Goal: Navigation & Orientation: Find specific page/section

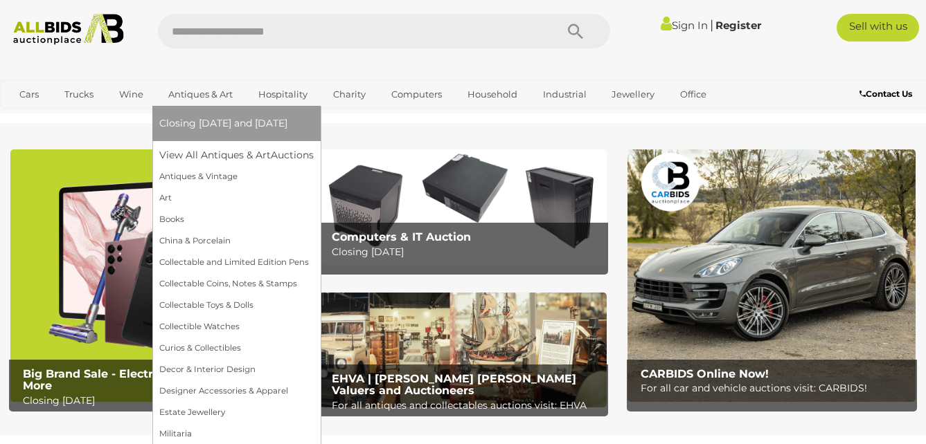
click at [197, 124] on span "Closing [DATE] and [DATE]" at bounding box center [223, 123] width 128 height 12
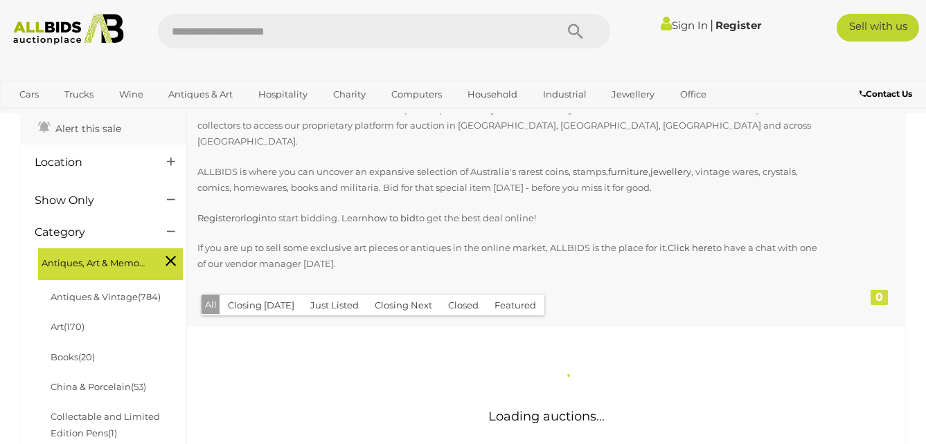
scroll to position [138, 0]
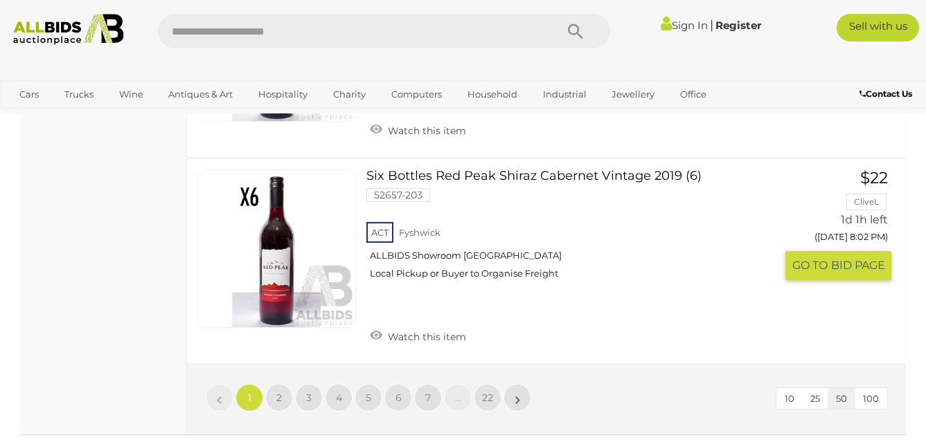
scroll to position [10730, 0]
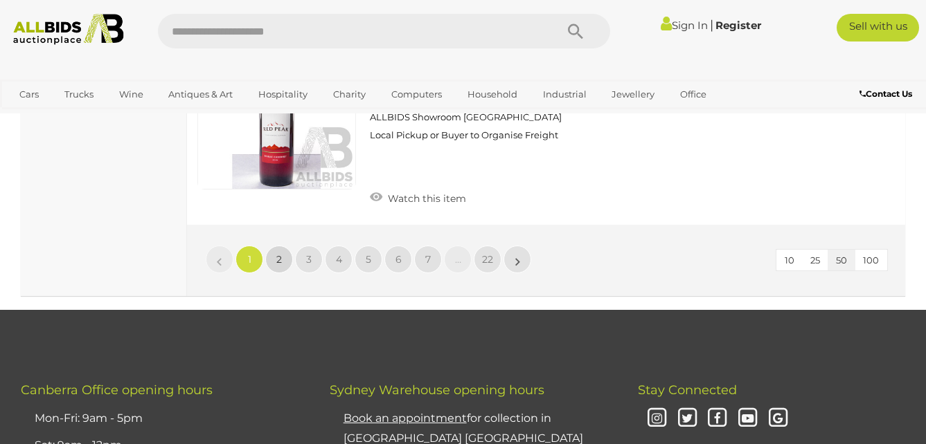
click at [270, 246] on link "2" at bounding box center [279, 260] width 28 height 28
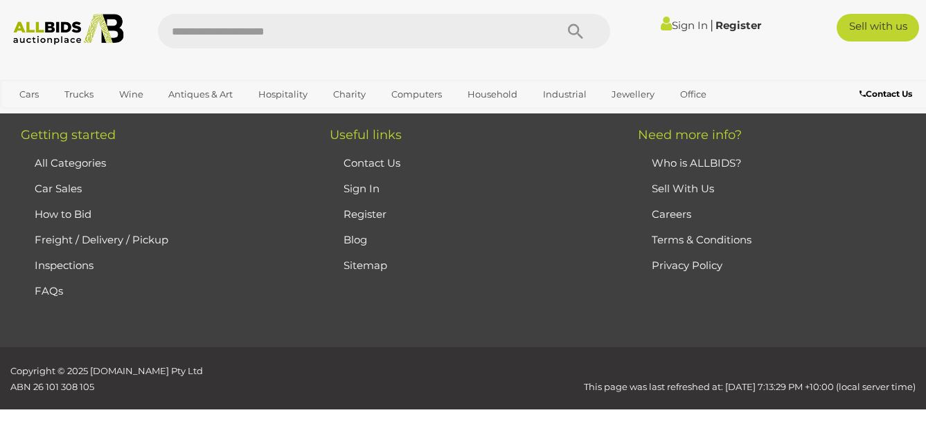
scroll to position [309, 0]
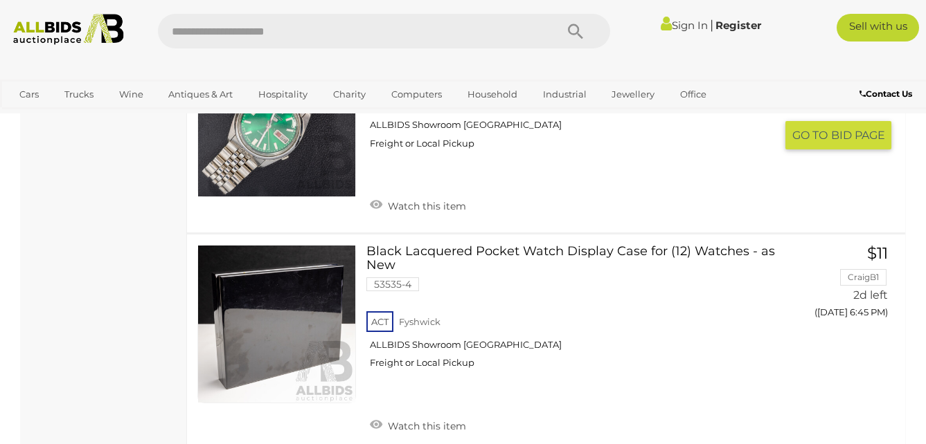
scroll to position [5293, 0]
